Goal: Transaction & Acquisition: Purchase product/service

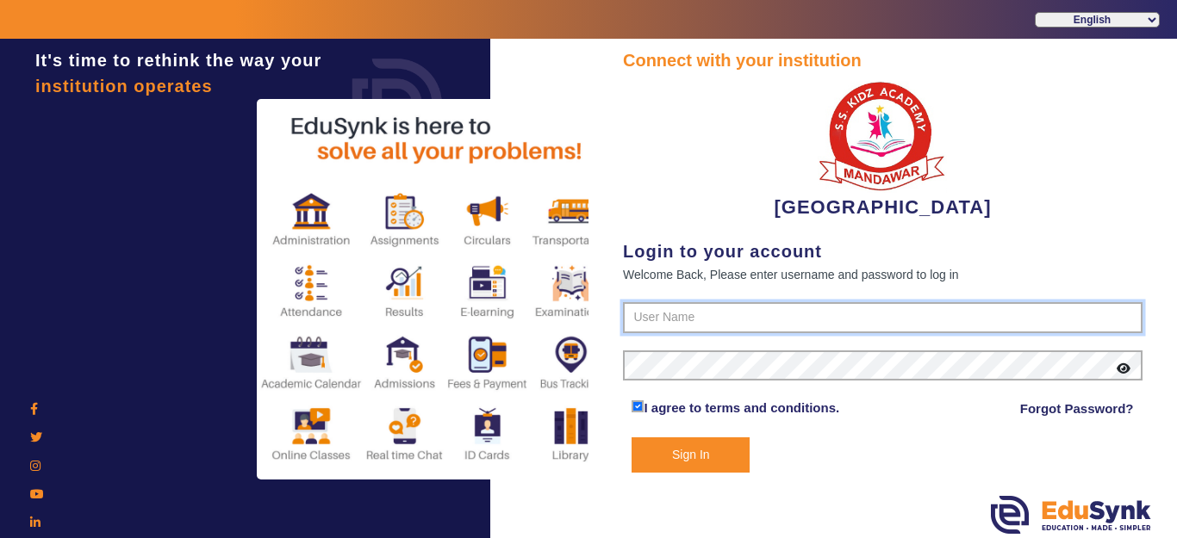
type input "9928895959"
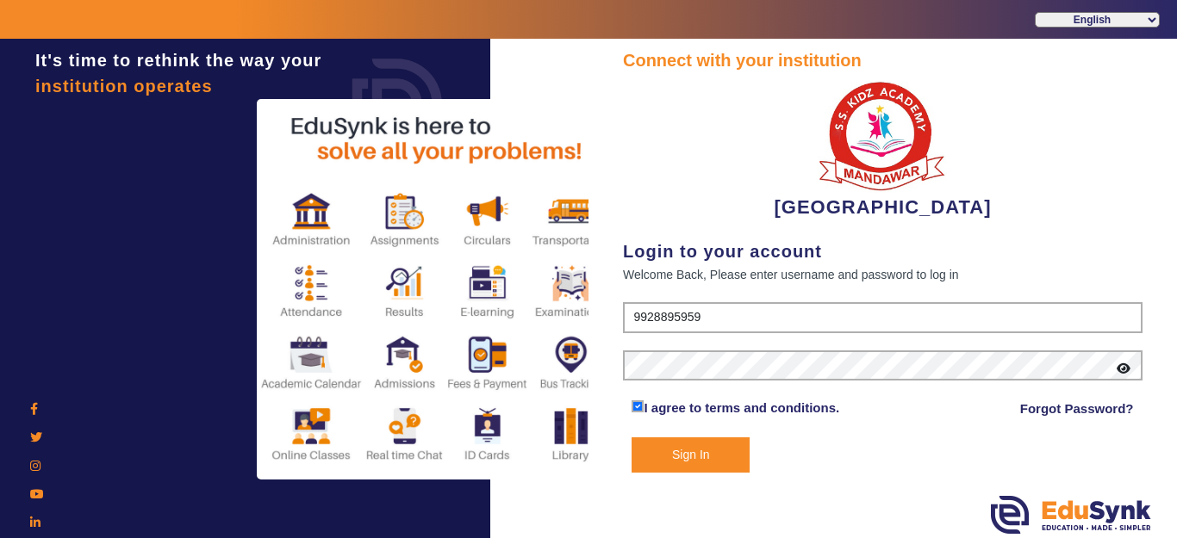
click at [672, 449] on button "Sign In" at bounding box center [690, 455] width 118 height 35
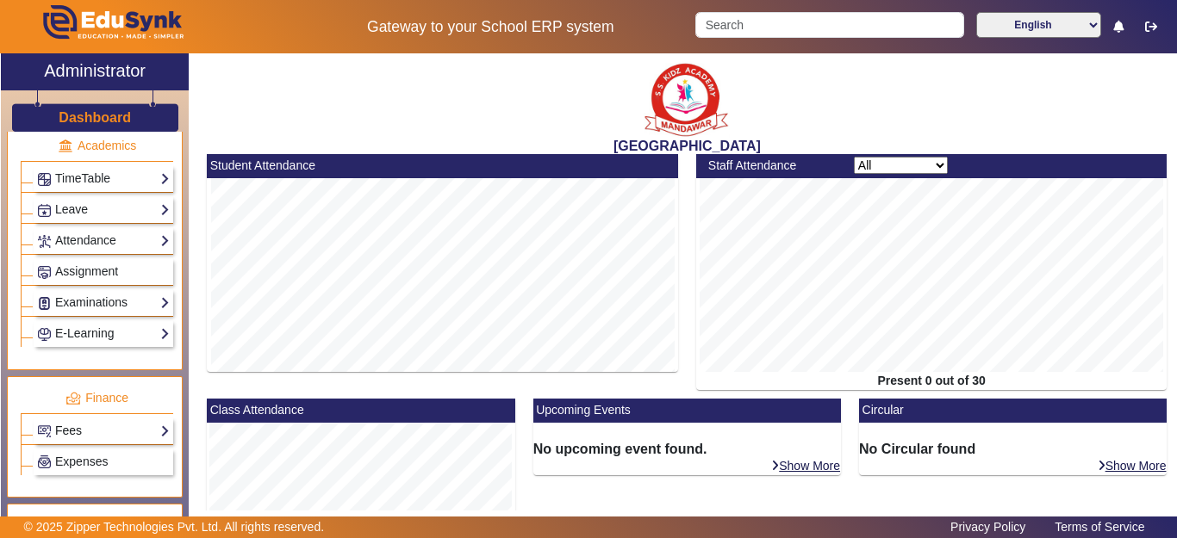
scroll to position [861, 0]
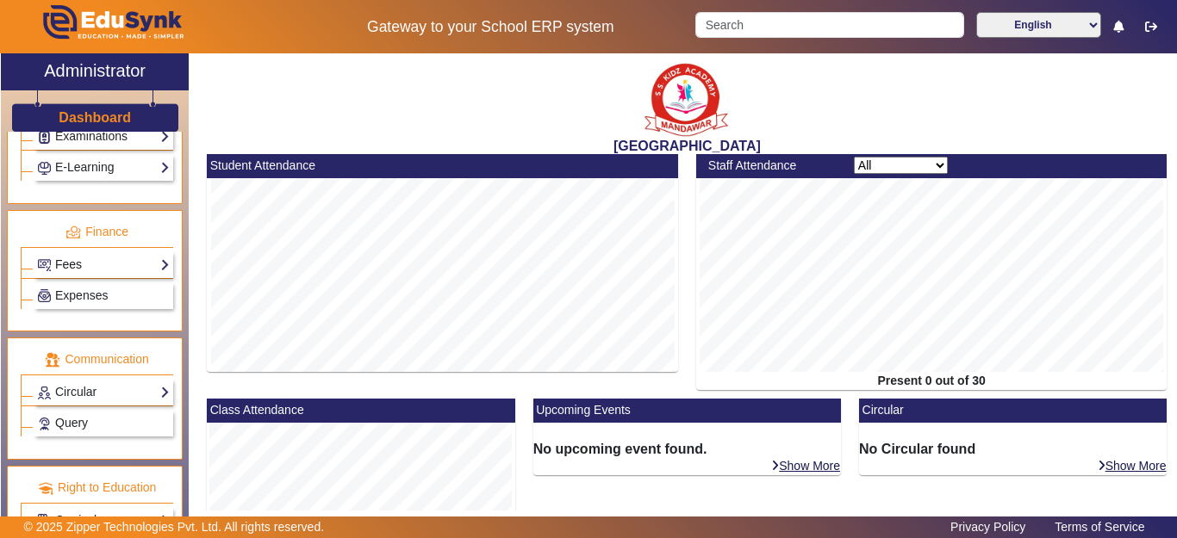
click at [74, 267] on link "Fees" at bounding box center [103, 265] width 133 height 20
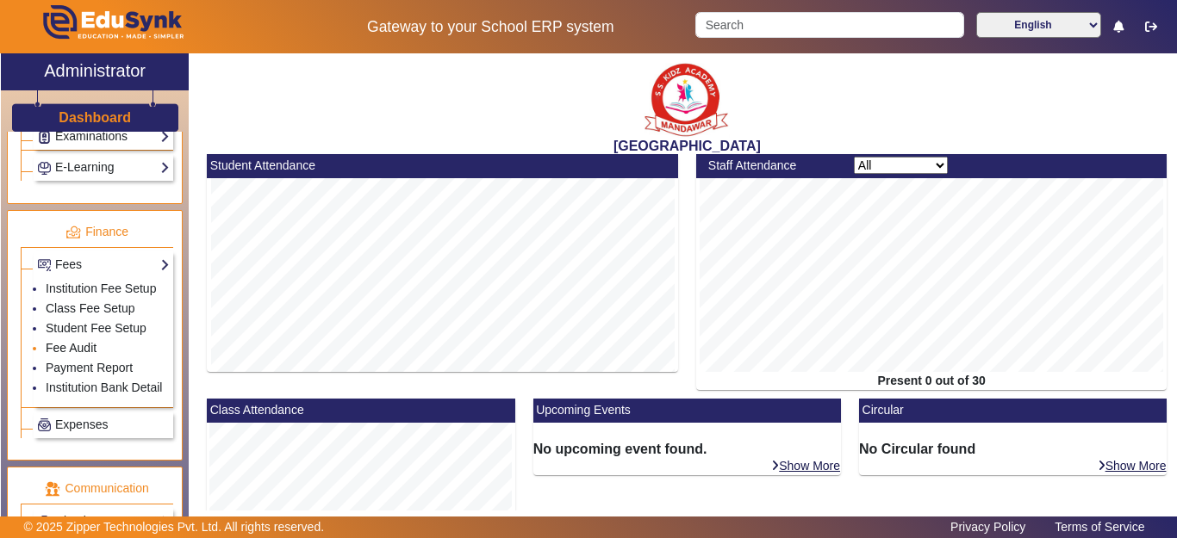
click at [79, 355] on link "Fee Audit" at bounding box center [71, 348] width 51 height 14
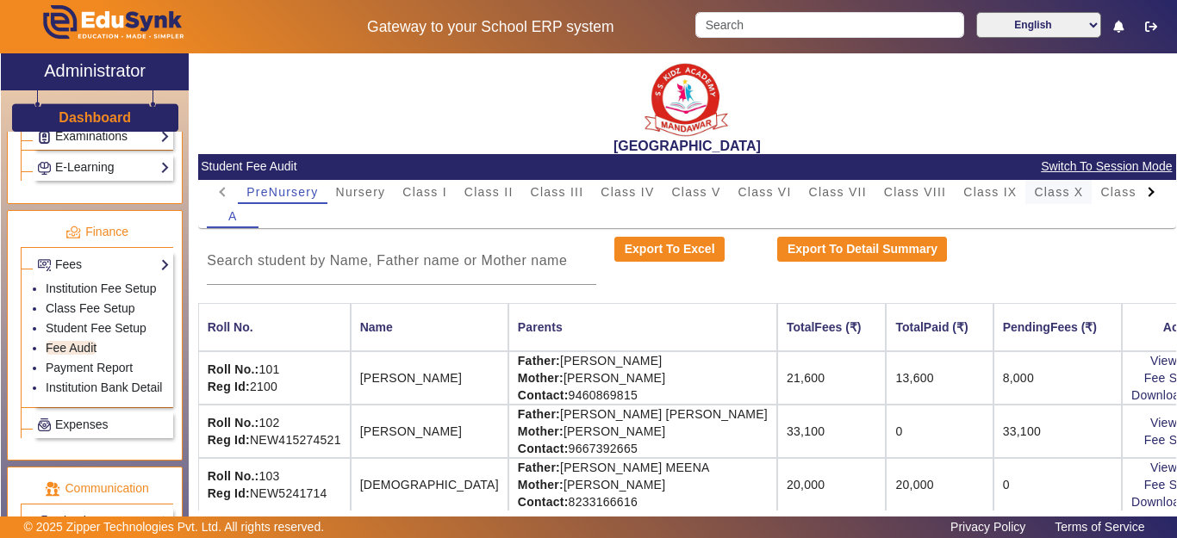
click at [1046, 195] on span "Class X" at bounding box center [1058, 192] width 49 height 12
click at [358, 270] on input at bounding box center [401, 261] width 389 height 21
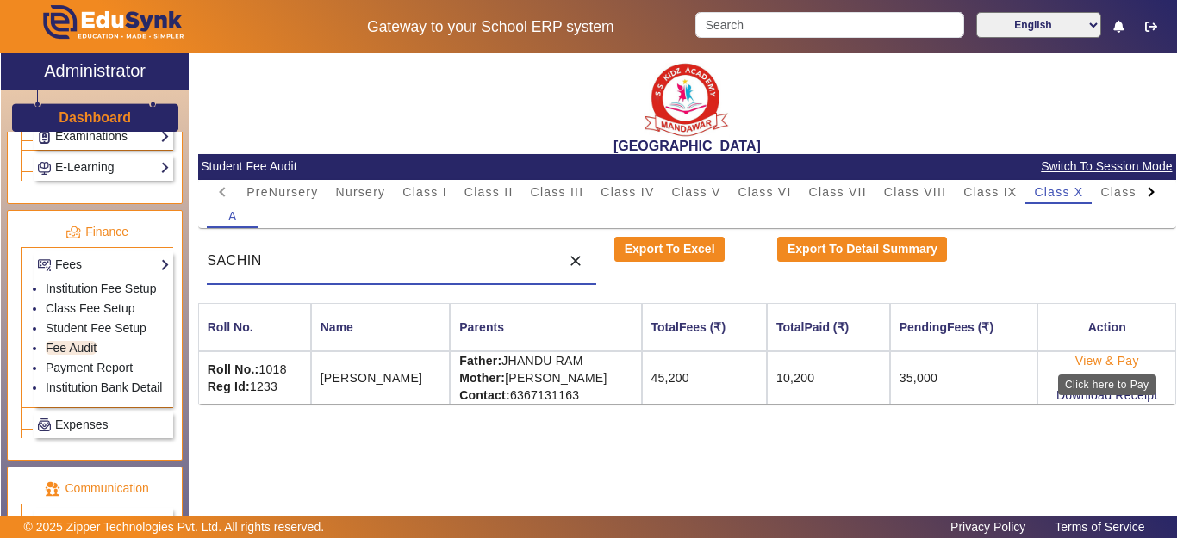
type input "SACHIN"
click at [1111, 360] on link "View & Pay" at bounding box center [1107, 361] width 64 height 14
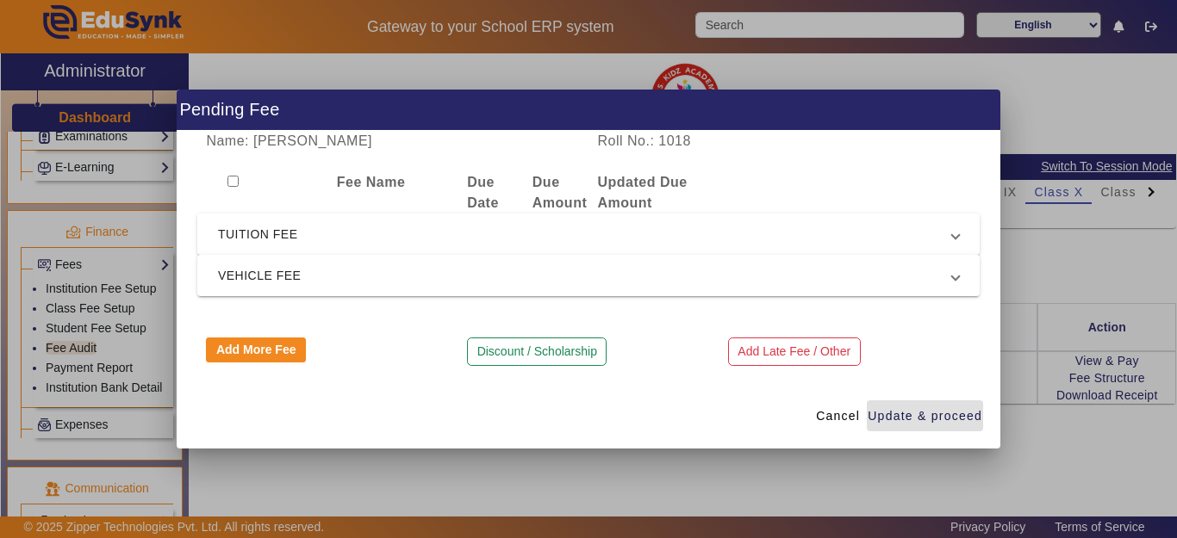
click at [278, 241] on span "TUITION FEE" at bounding box center [585, 234] width 734 height 21
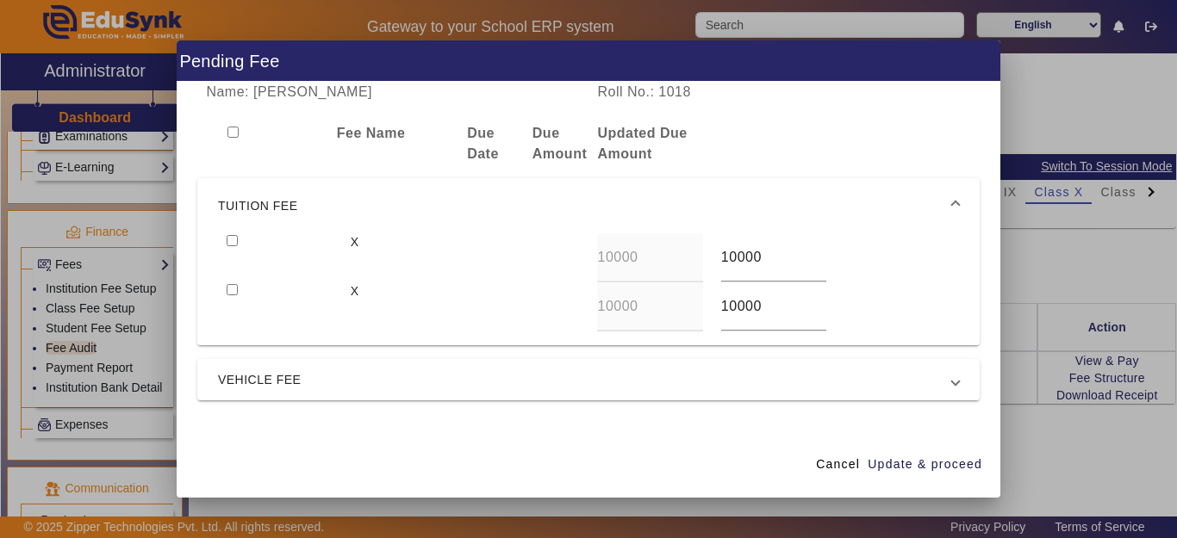
click at [234, 241] on input "checkbox" at bounding box center [232, 240] width 11 height 11
checkbox input "true"
drag, startPoint x: 904, startPoint y: 462, endPoint x: 828, endPoint y: 435, distance: 81.2
click at [904, 462] on span "Update & proceed" at bounding box center [924, 465] width 115 height 18
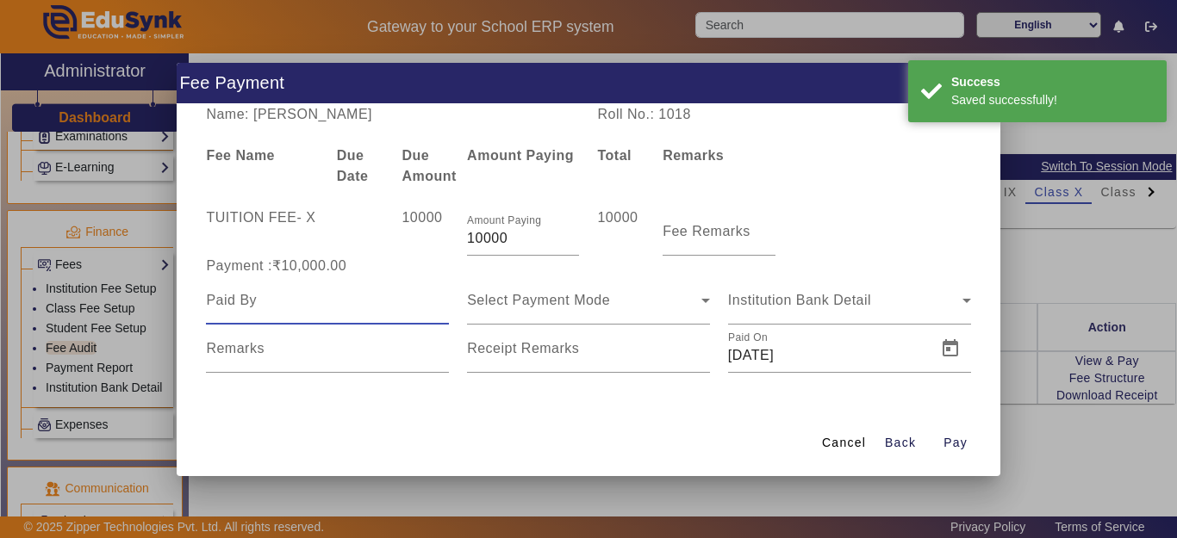
click at [308, 307] on input at bounding box center [327, 300] width 243 height 21
type input "SACHIN"
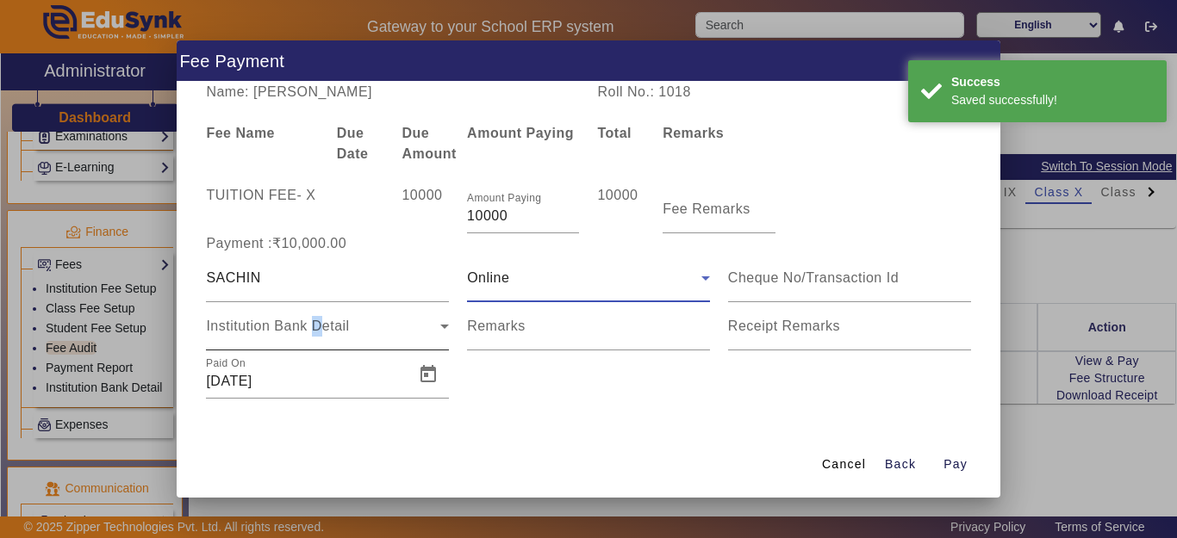
click at [318, 318] on div "Institution Bank Detail" at bounding box center [323, 326] width 234 height 21
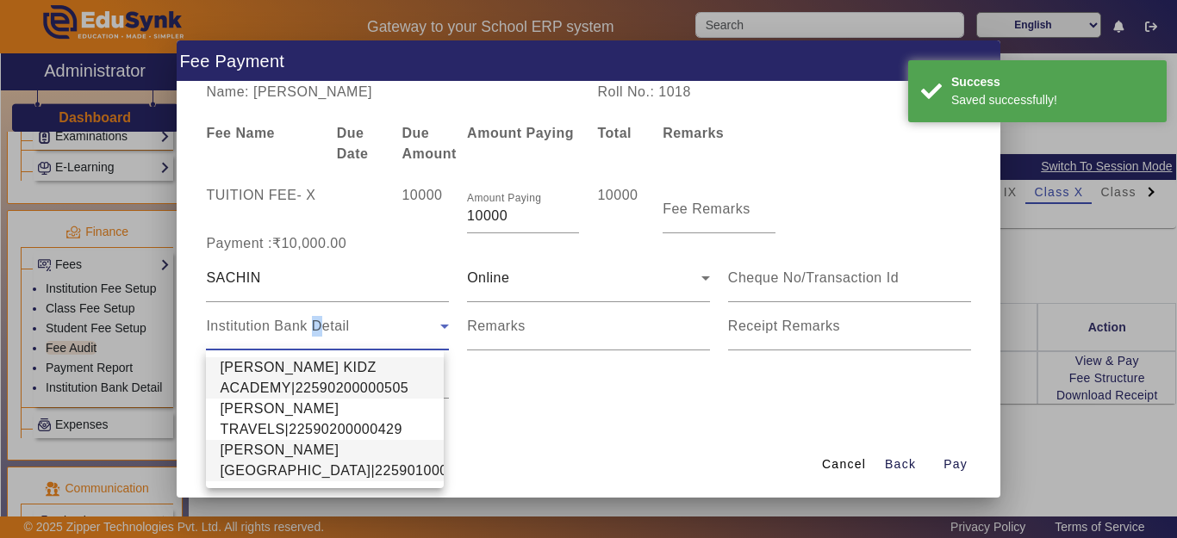
click at [258, 481] on span "[PERSON_NAME][GEOGRAPHIC_DATA]|22590100002640" at bounding box center [354, 460] width 268 height 41
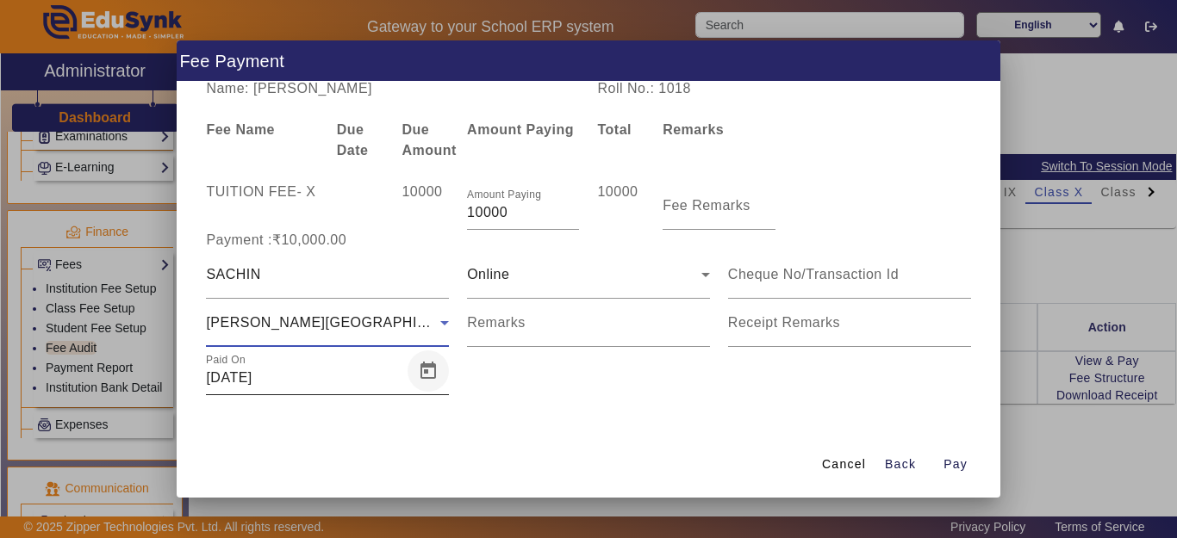
scroll to position [4, 0]
click at [959, 465] on span "Pay" at bounding box center [955, 465] width 24 height 18
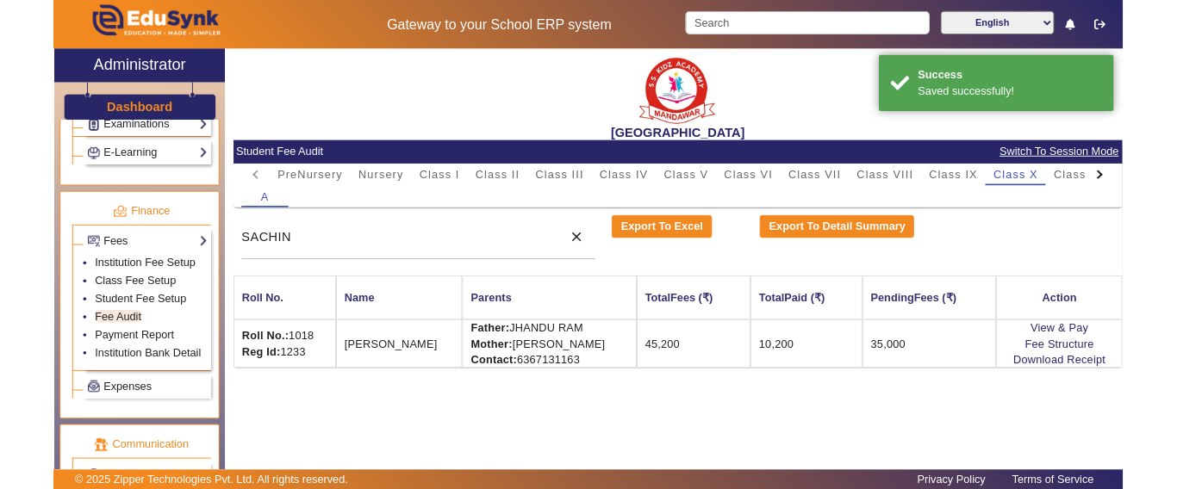
scroll to position [0, 0]
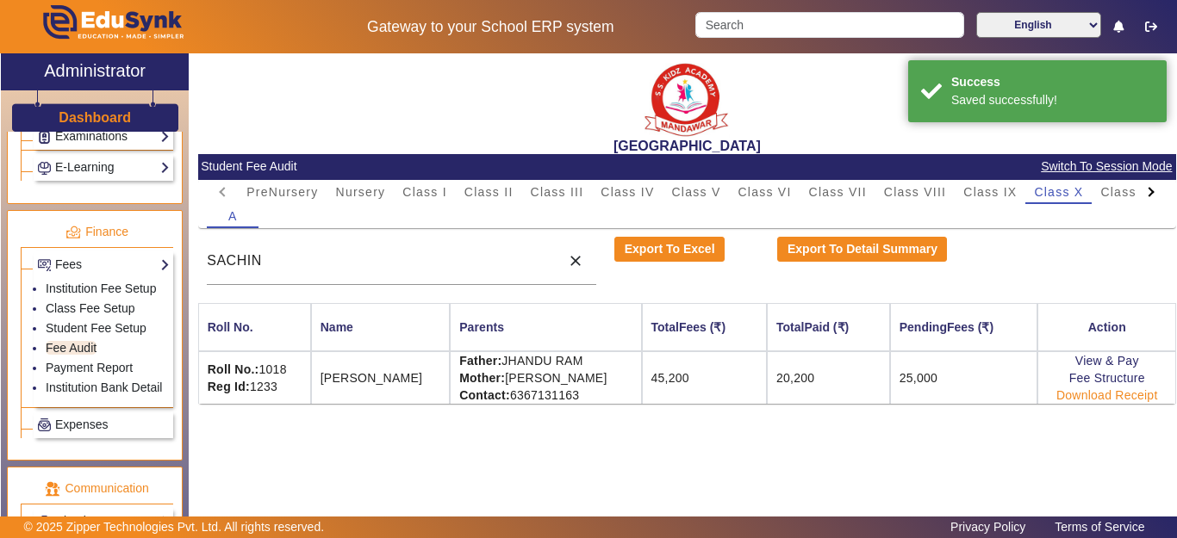
click at [1097, 397] on link "Download Receipt" at bounding box center [1107, 395] width 102 height 14
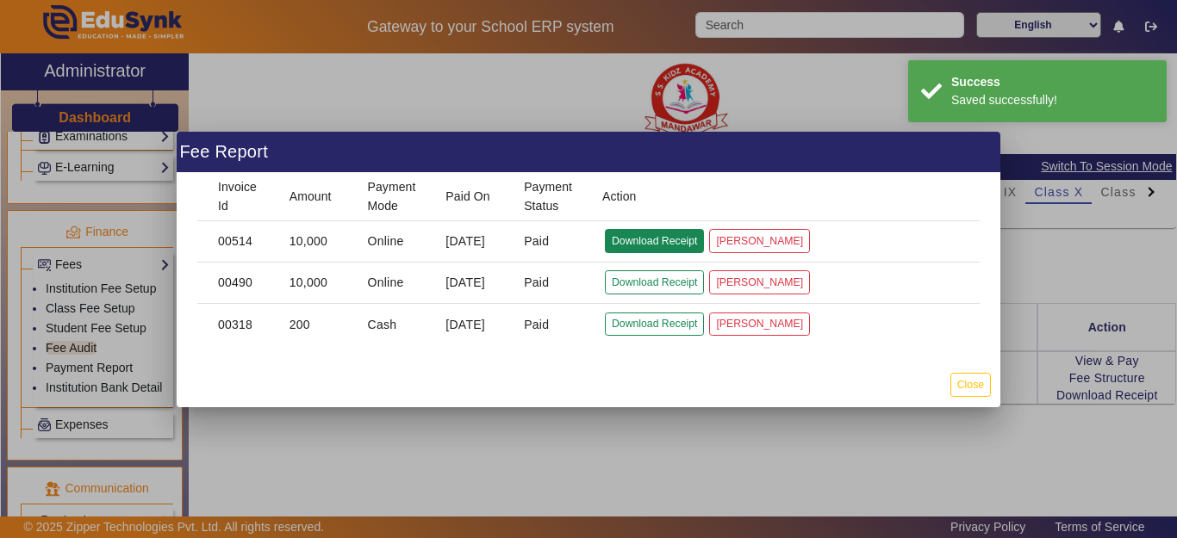
click at [632, 245] on button "Download Receipt" at bounding box center [654, 240] width 99 height 23
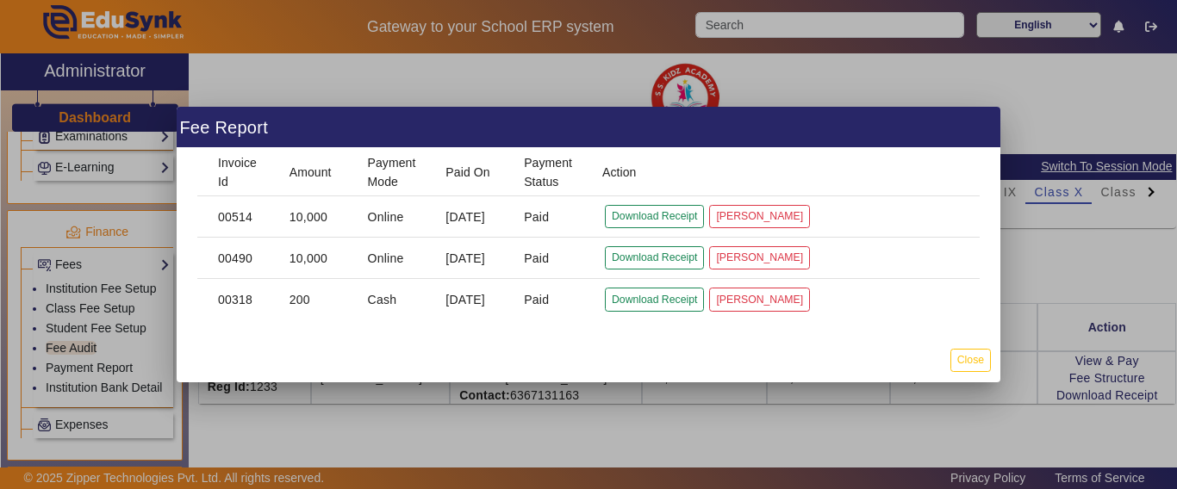
drag, startPoint x: 972, startPoint y: 383, endPoint x: 842, endPoint y: 337, distance: 138.1
click at [972, 383] on div at bounding box center [588, 244] width 1177 height 489
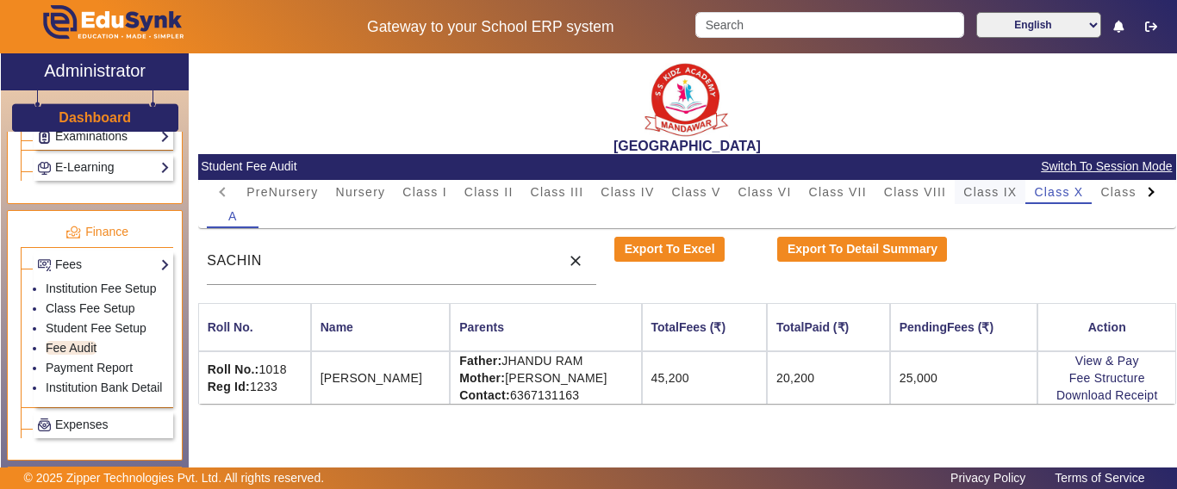
click at [997, 192] on span "Class IX" at bounding box center [989, 192] width 53 height 12
click at [1122, 194] on span "Class XI" at bounding box center [1126, 192] width 53 height 12
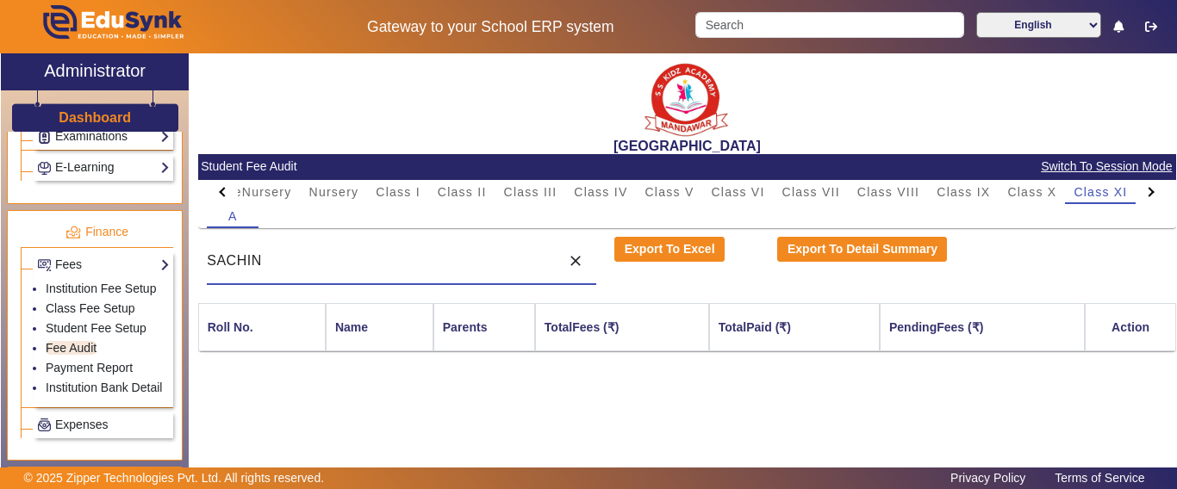
drag, startPoint x: 296, startPoint y: 263, endPoint x: 196, endPoint y: 250, distance: 101.6
click at [196, 250] on div "[GEOGRAPHIC_DATA] Student Fee Audit Switch To Session Mode PreNursery Nursery C…" at bounding box center [682, 272] width 987 height 439
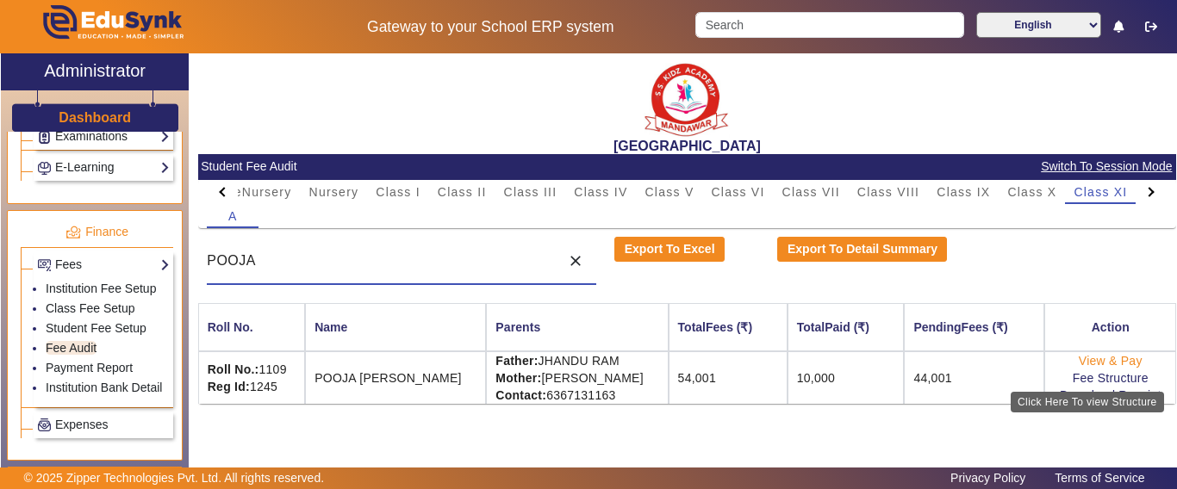
type input "POOJA"
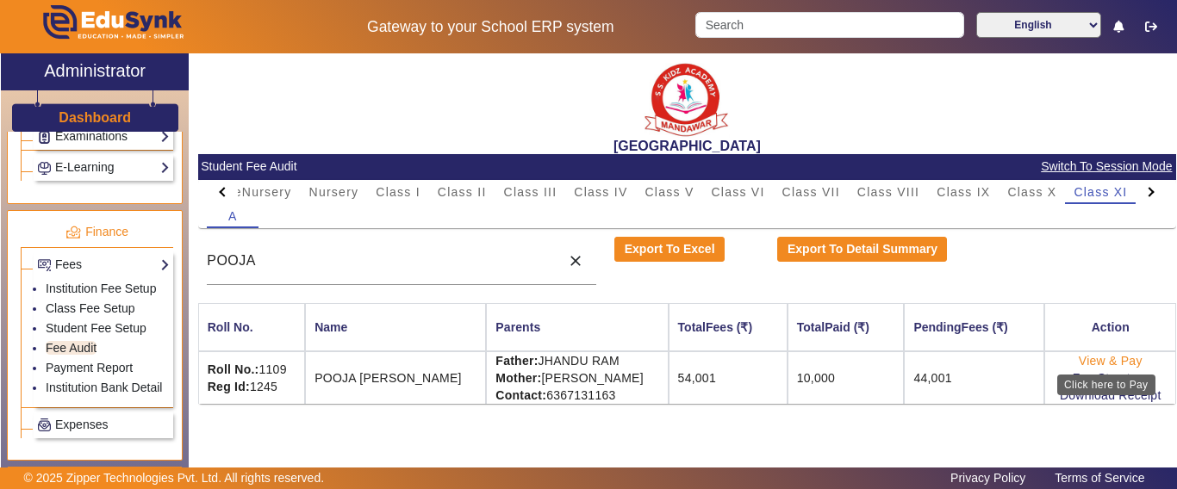
click at [1113, 362] on link "View & Pay" at bounding box center [1110, 361] width 64 height 14
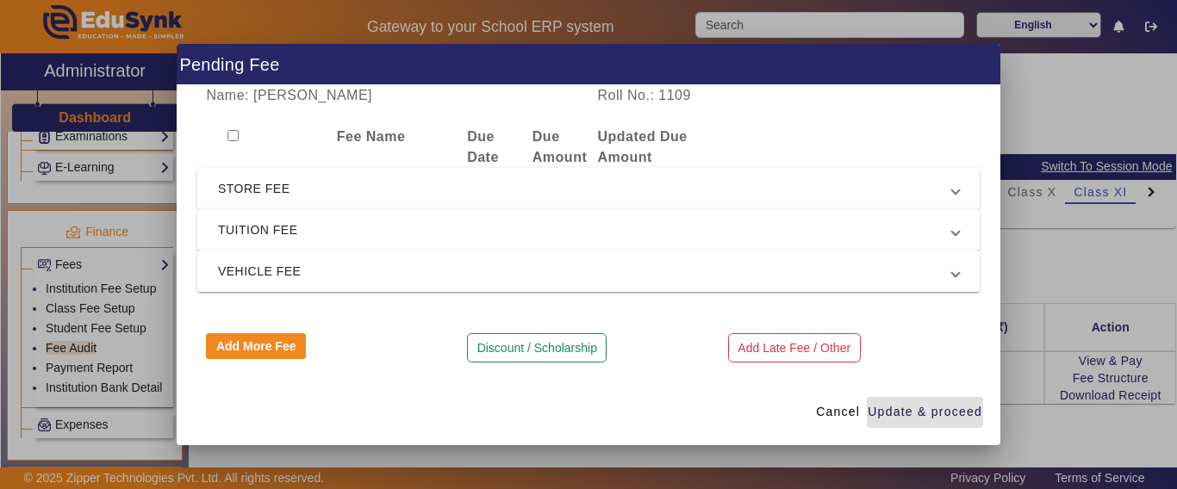
click at [266, 191] on span "STORE FEE" at bounding box center [585, 188] width 734 height 21
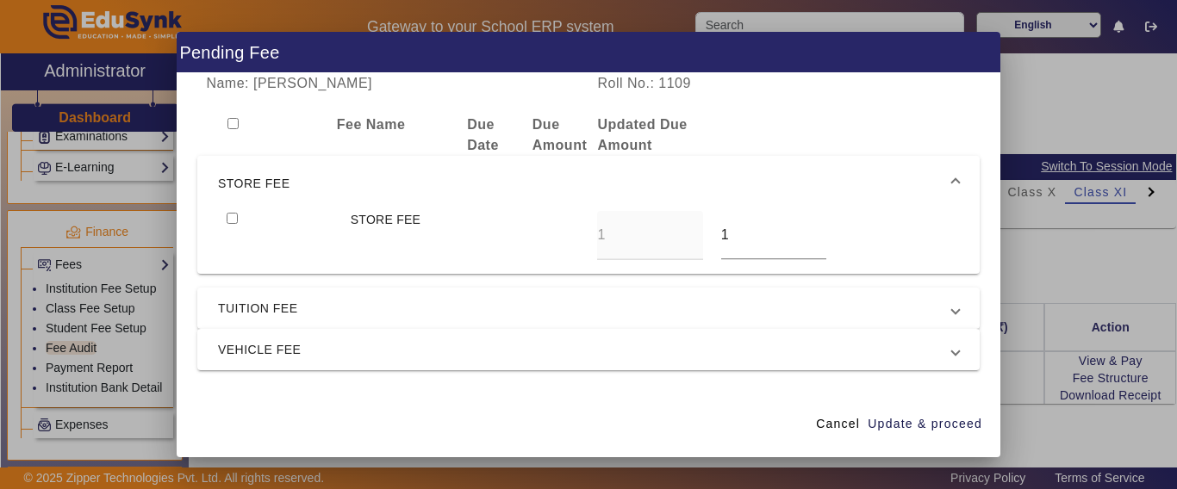
click at [266, 197] on mat-expansion-panel-header "STORE FEE" at bounding box center [588, 183] width 782 height 55
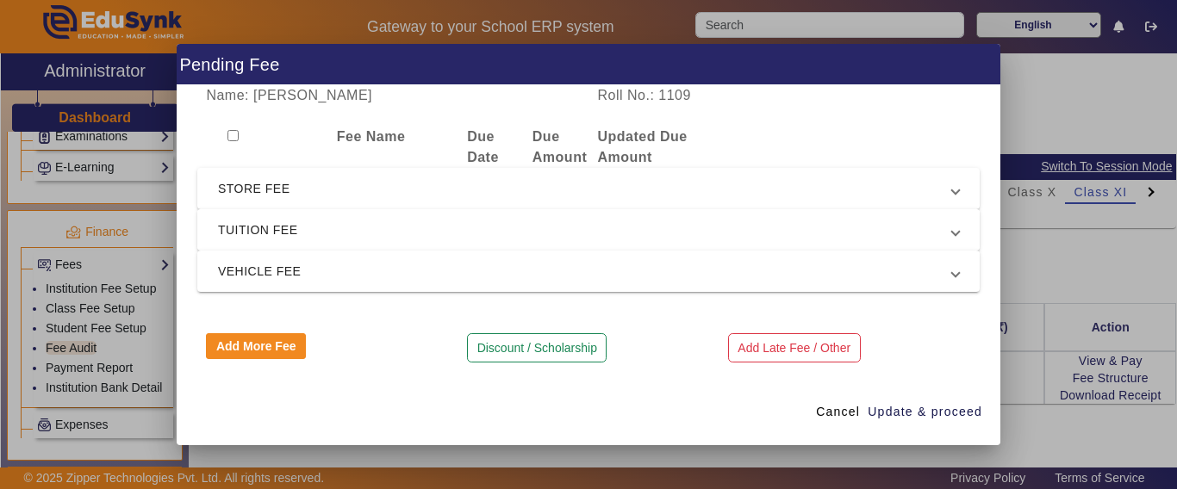
click at [245, 229] on span "TUITION FEE" at bounding box center [585, 230] width 734 height 21
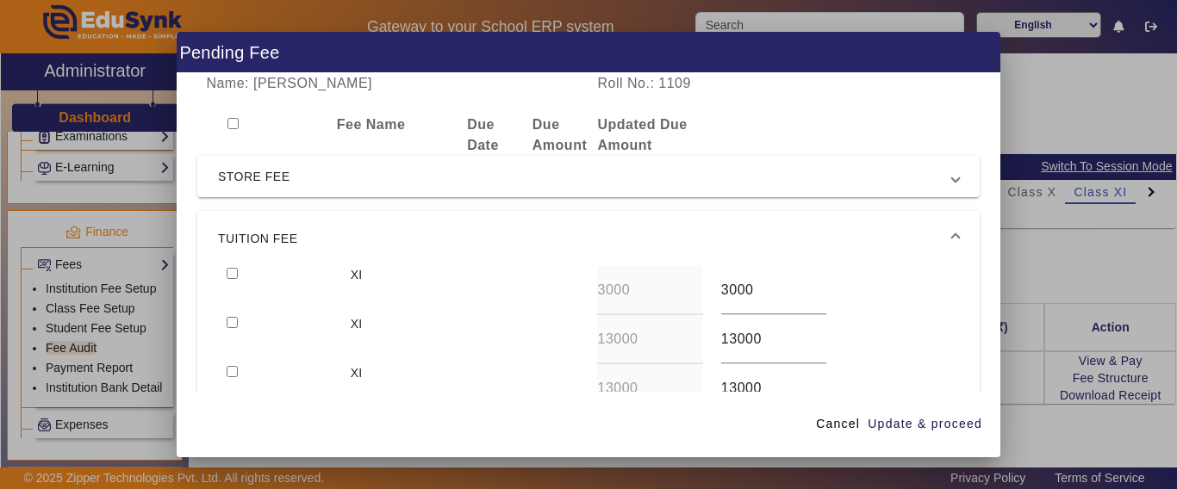
click at [235, 270] on input "checkbox" at bounding box center [232, 273] width 11 height 11
checkbox input "true"
click at [231, 324] on input "checkbox" at bounding box center [232, 322] width 11 height 11
checkbox input "true"
click at [905, 416] on span "Update & proceed" at bounding box center [924, 424] width 115 height 18
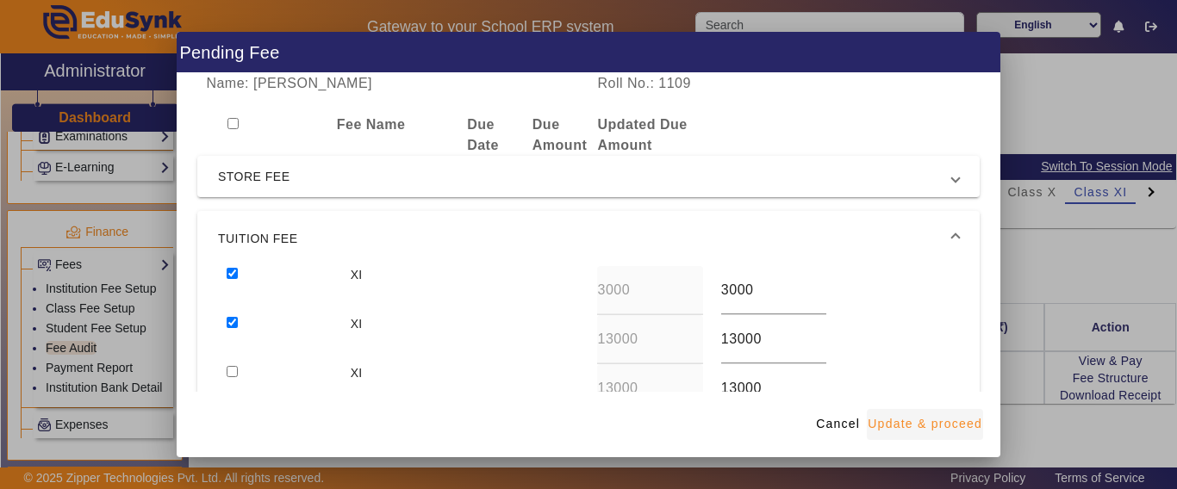
type input "13000"
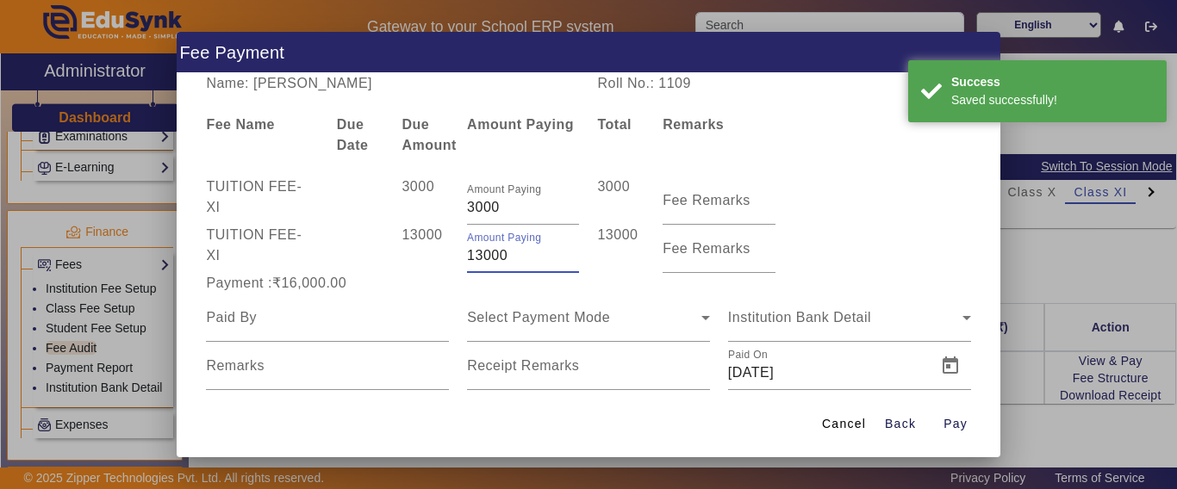
drag, startPoint x: 486, startPoint y: 254, endPoint x: 463, endPoint y: 252, distance: 23.3
click at [467, 252] on input "13000" at bounding box center [523, 255] width 112 height 21
type input "7000"
click at [409, 296] on div at bounding box center [327, 318] width 243 height 48
click at [290, 327] on input at bounding box center [327, 317] width 243 height 21
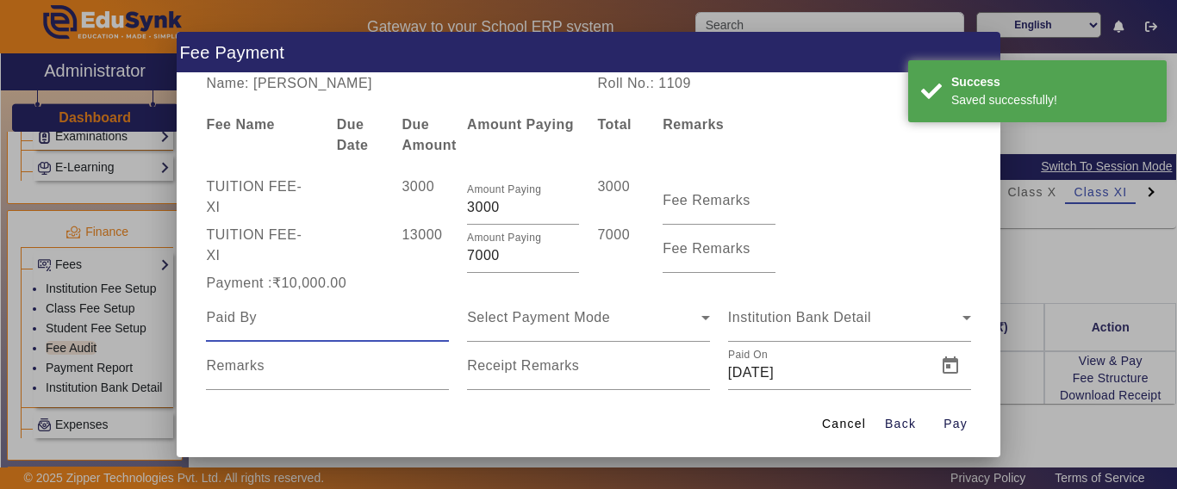
click at [290, 327] on input at bounding box center [327, 317] width 243 height 21
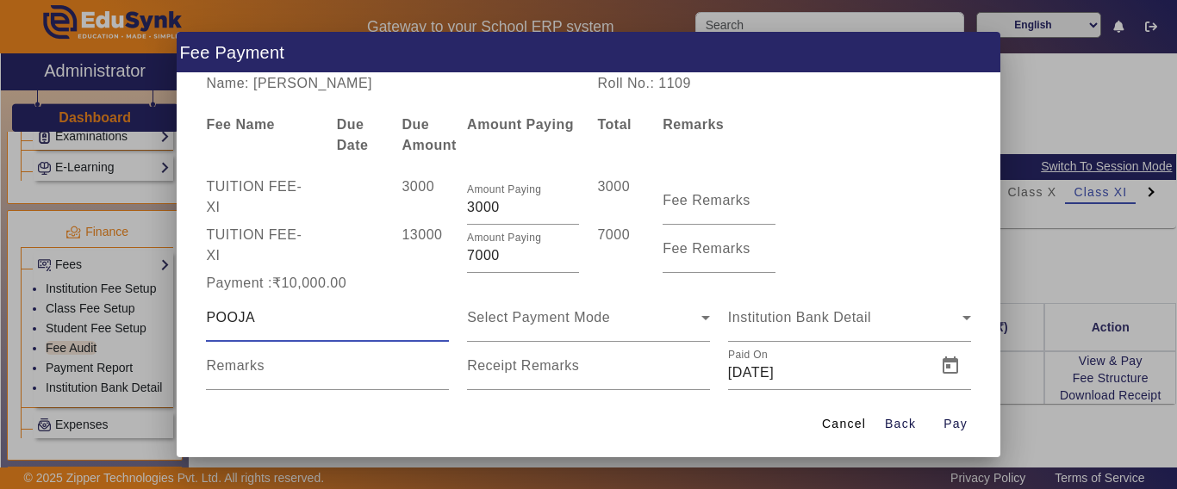
type input "POOJA"
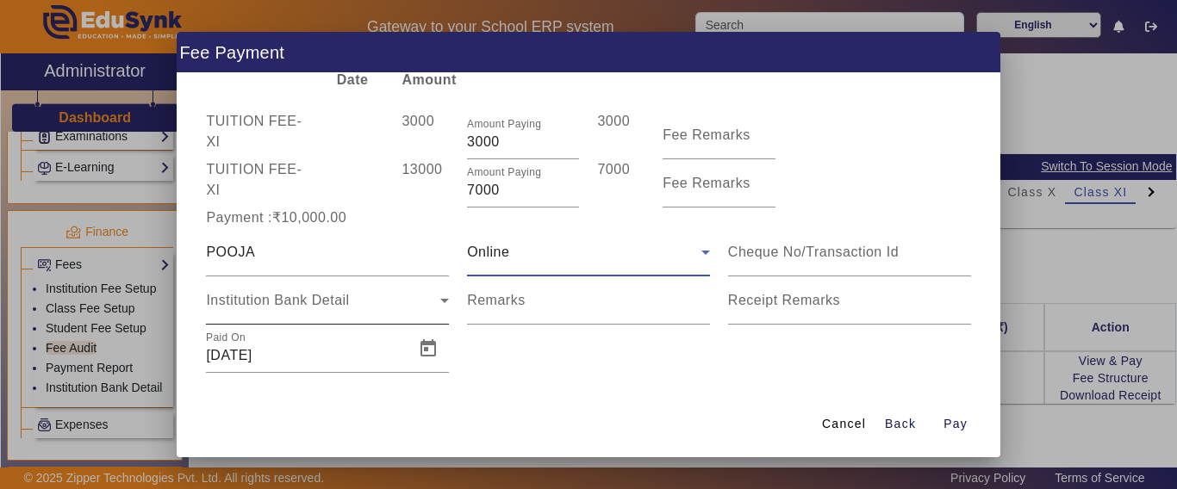
scroll to position [84, 0]
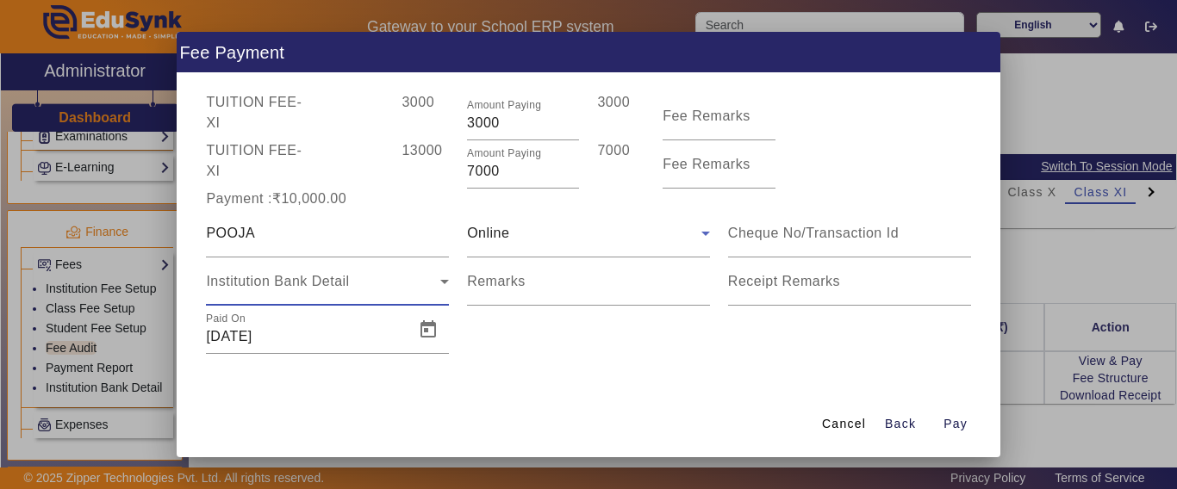
click at [287, 280] on span "Institution Bank Detail" at bounding box center [277, 281] width 143 height 15
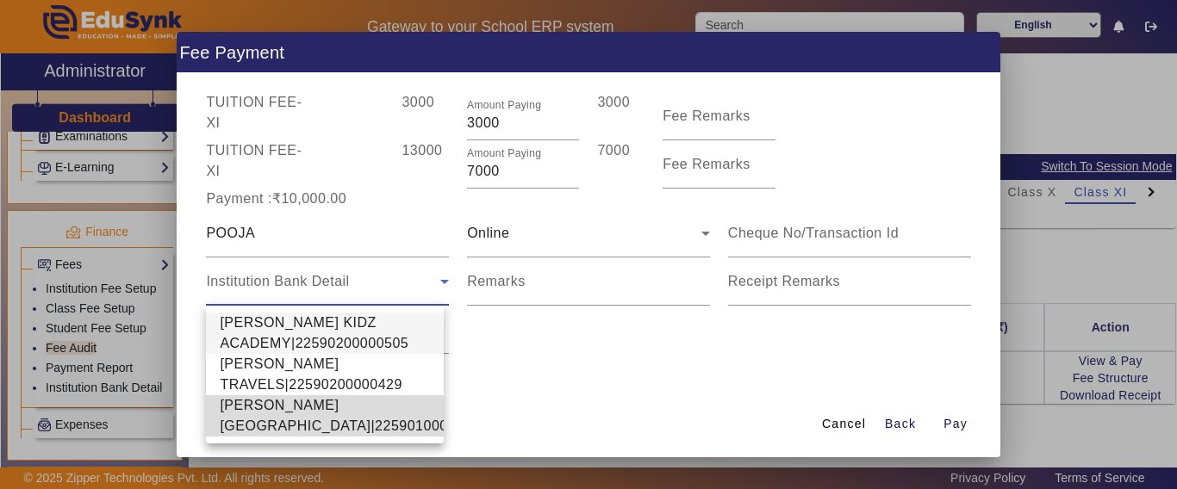
drag, startPoint x: 275, startPoint y: 425, endPoint x: 618, endPoint y: 358, distance: 349.2
click at [274, 425] on span "[PERSON_NAME][GEOGRAPHIC_DATA]|22590100002640" at bounding box center [354, 415] width 268 height 41
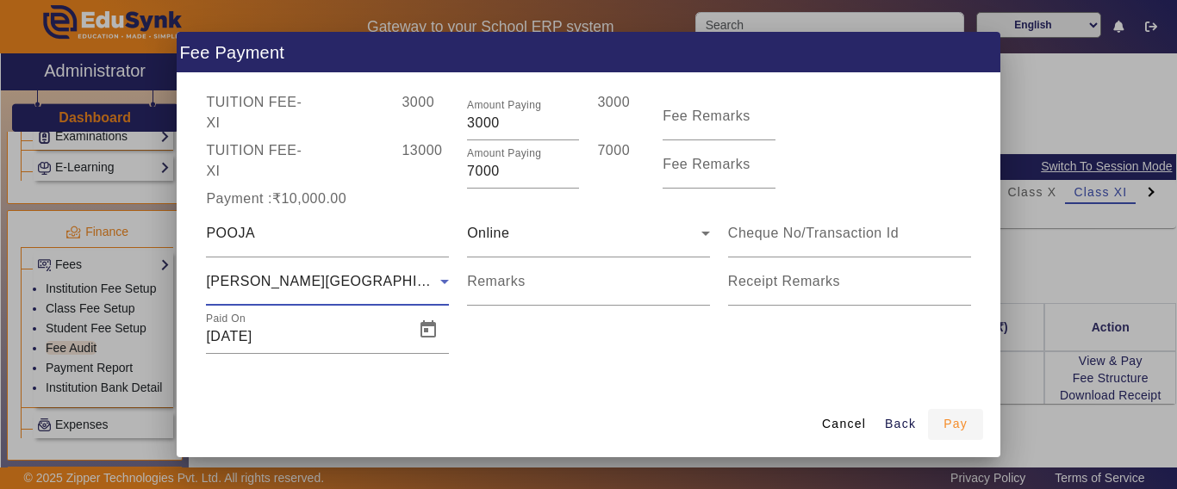
click at [949, 425] on span "Pay" at bounding box center [955, 424] width 24 height 18
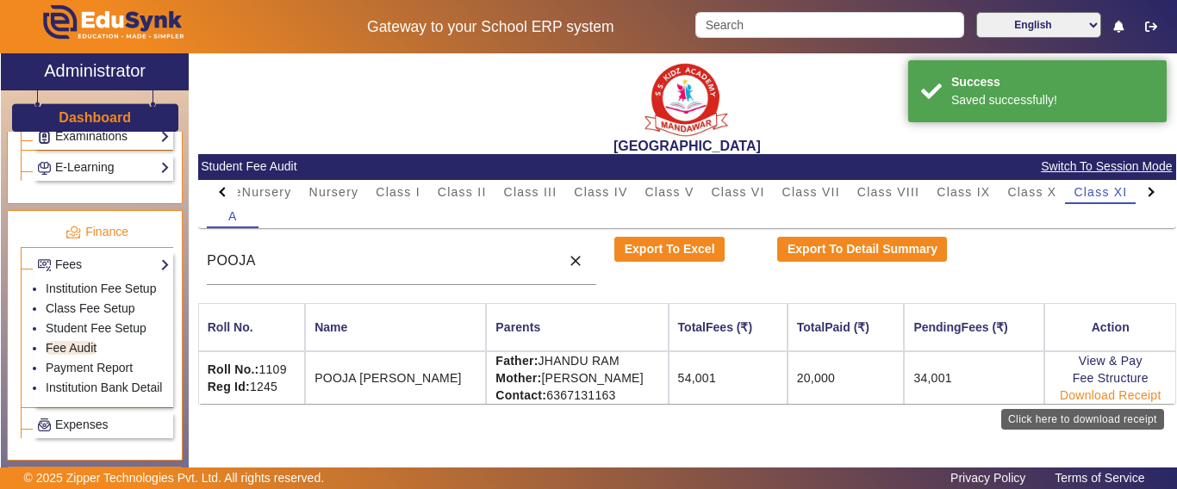
click at [1090, 396] on link "Download Receipt" at bounding box center [1110, 395] width 102 height 14
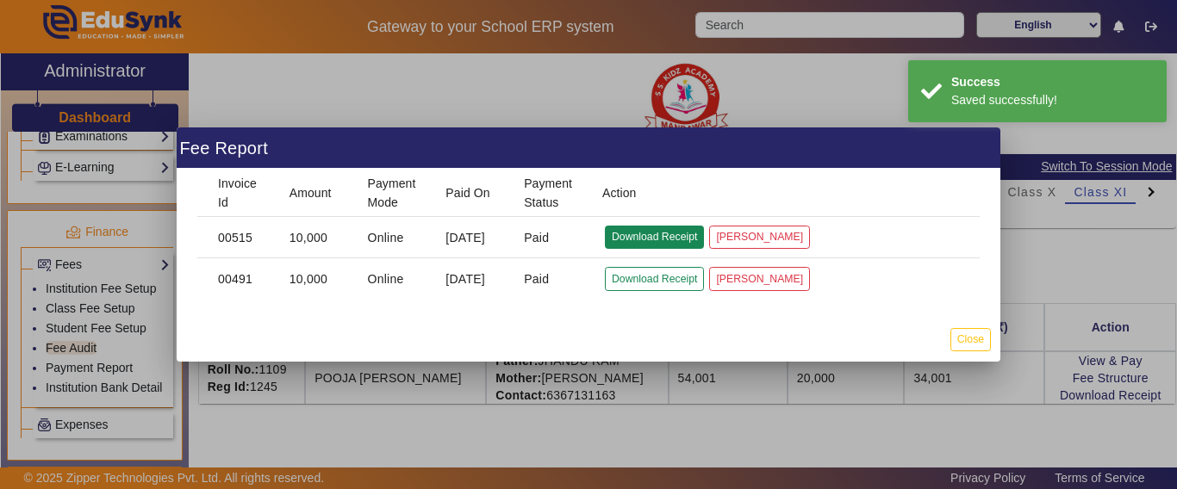
click at [662, 234] on button "Download Receipt" at bounding box center [654, 237] width 99 height 23
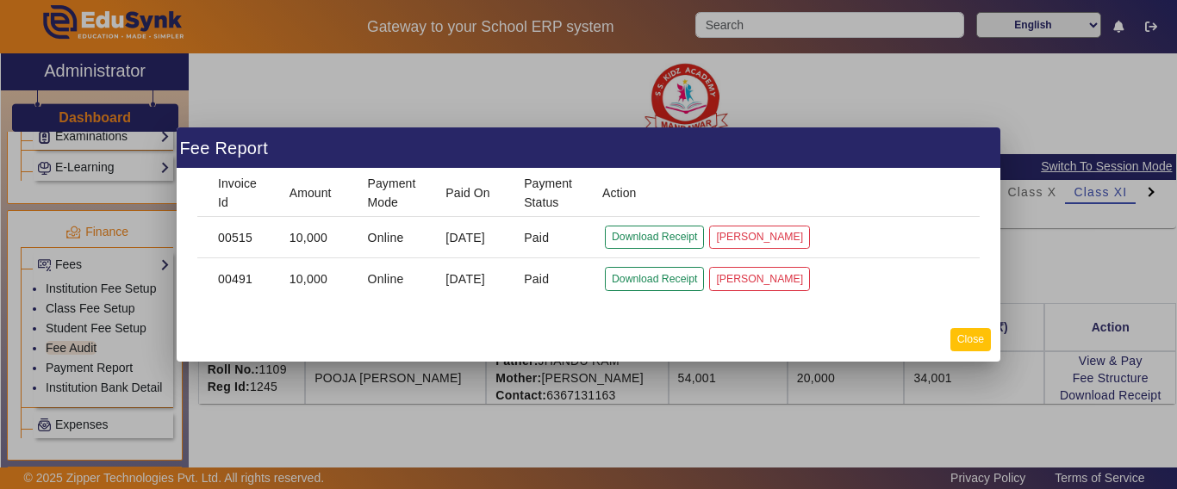
click at [972, 334] on button "Close" at bounding box center [970, 339] width 40 height 23
